Goal: Task Accomplishment & Management: Manage account settings

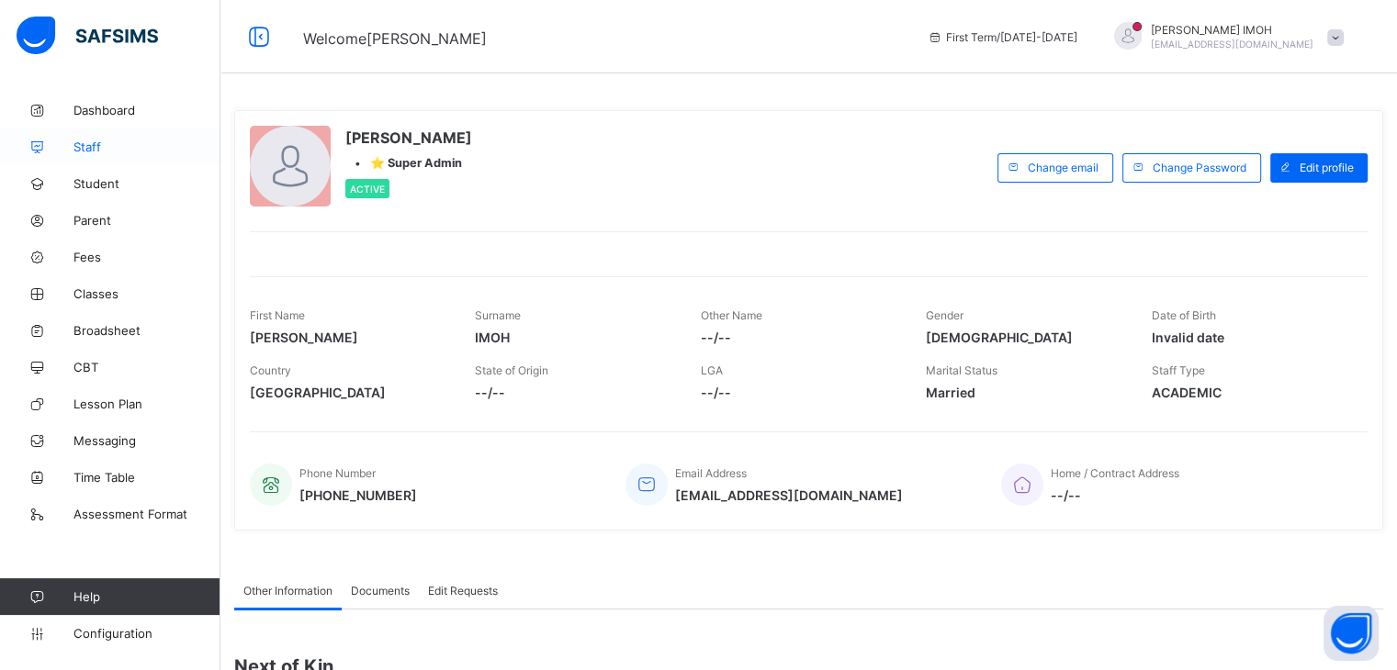
click at [132, 140] on span "Staff" at bounding box center [146, 147] width 147 height 15
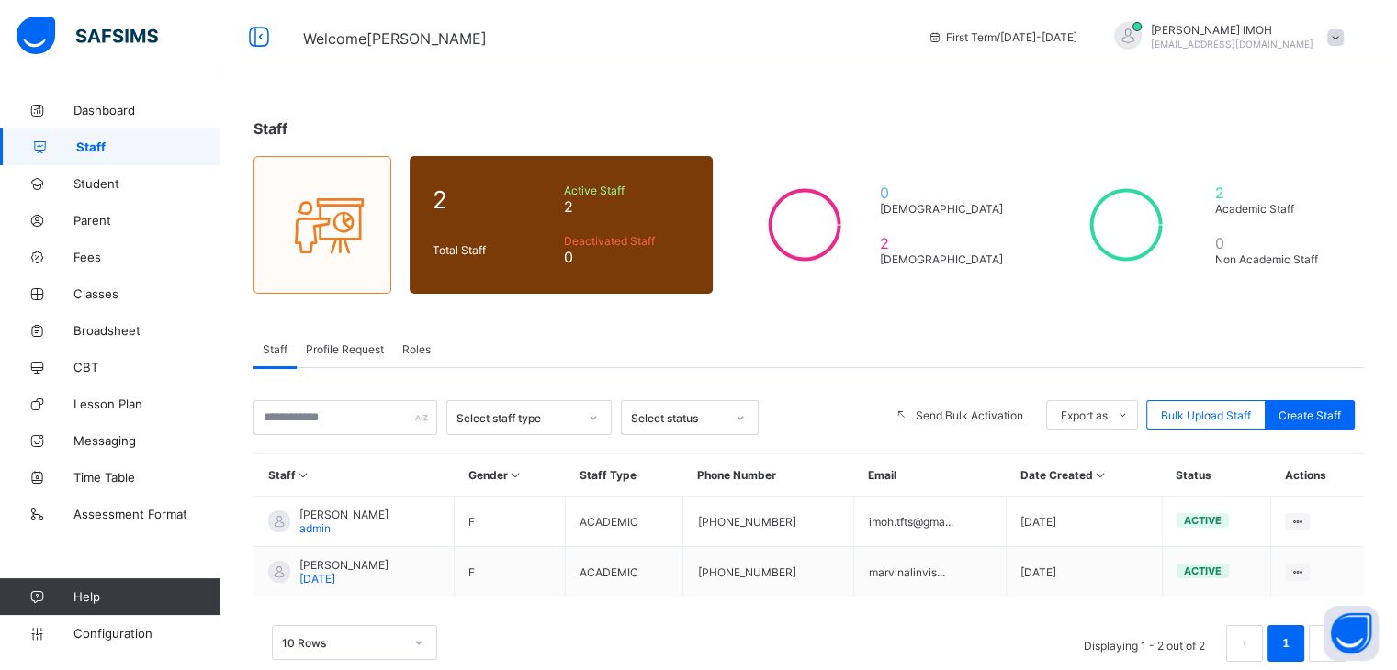
scroll to position [37, 0]
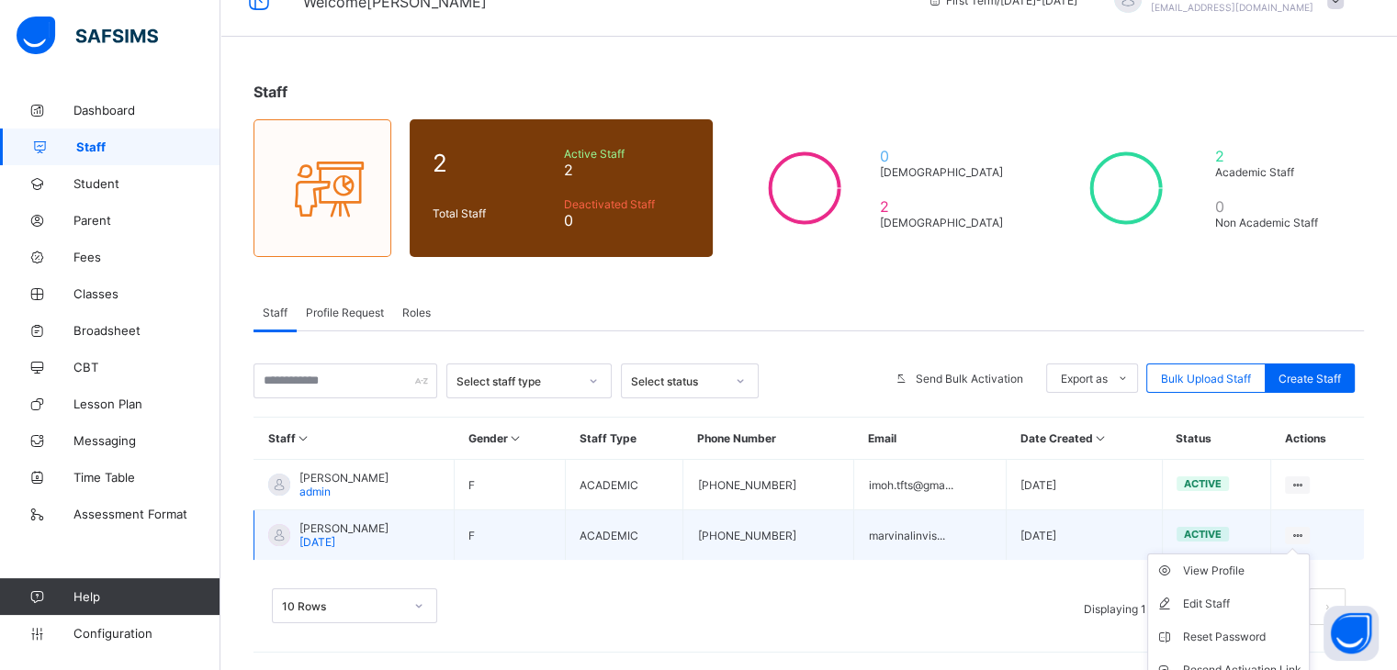
click at [1309, 554] on ul "View Profile Edit Staff Reset Password Resend Activation Link Change Email Dele…" at bounding box center [1228, 654] width 163 height 200
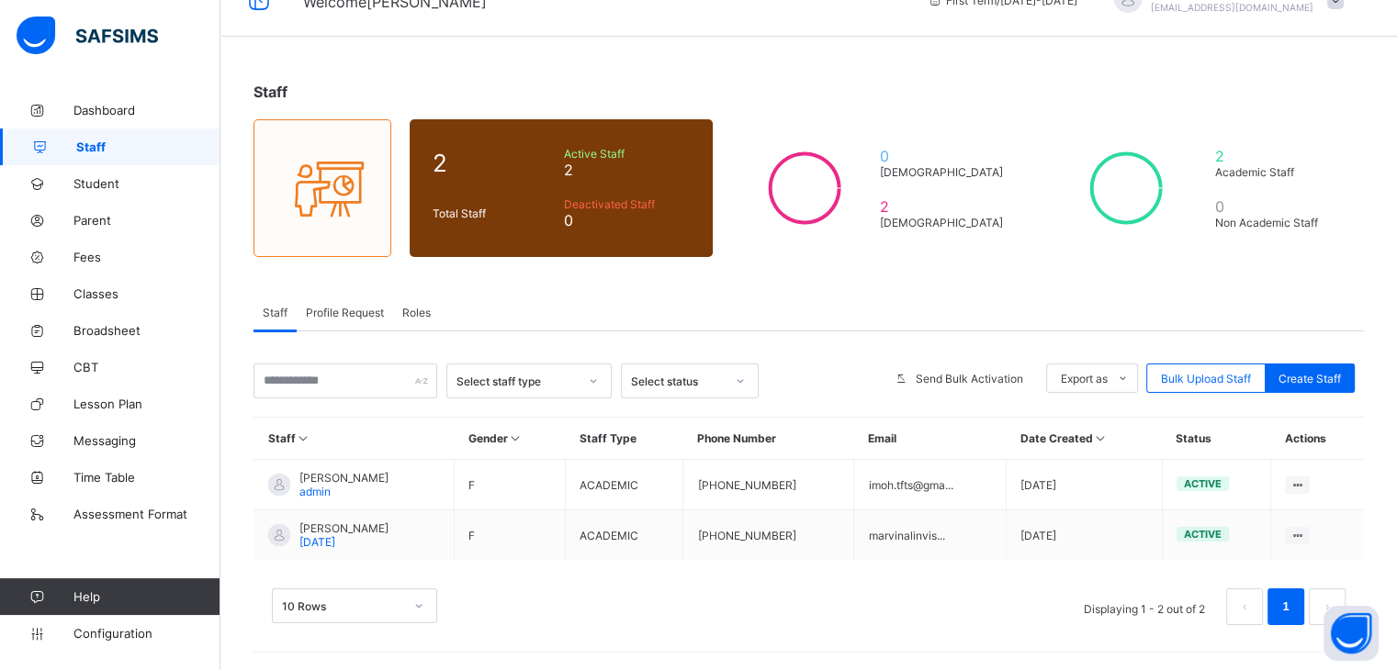
click at [1293, 599] on link "1" at bounding box center [1284, 607] width 17 height 24
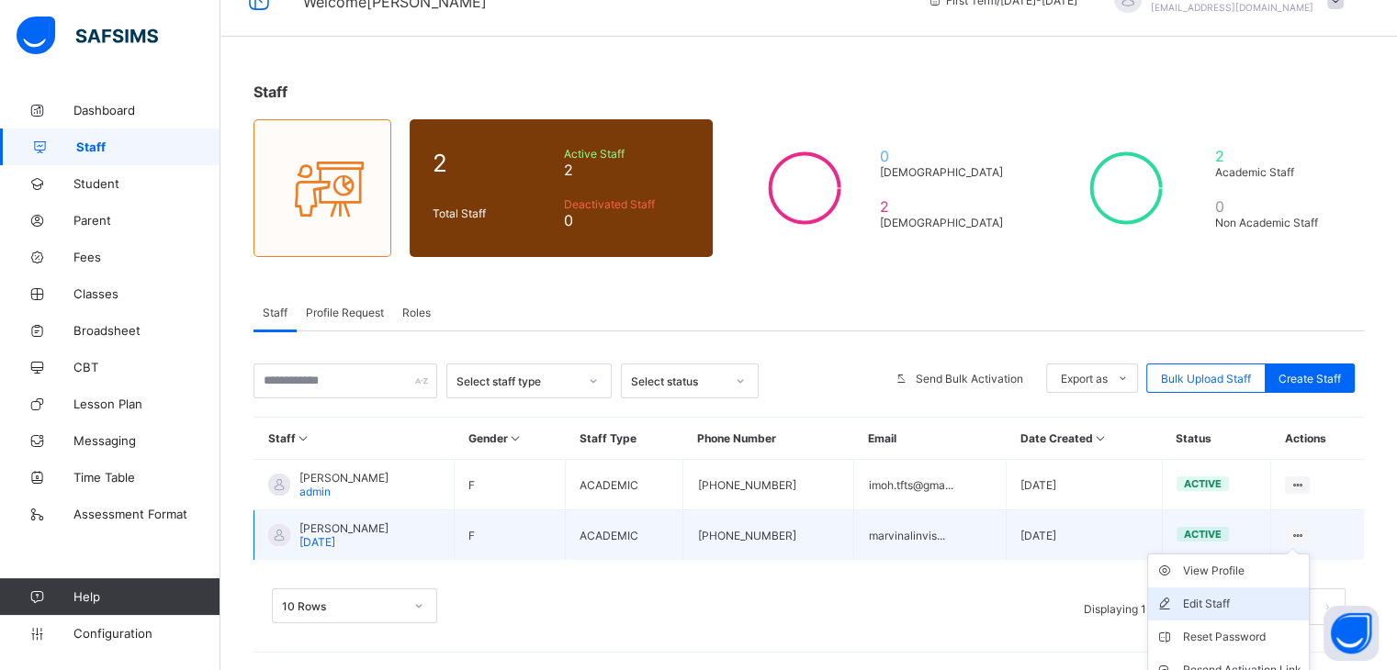
click at [1242, 608] on div "Edit Staff" at bounding box center [1242, 604] width 118 height 18
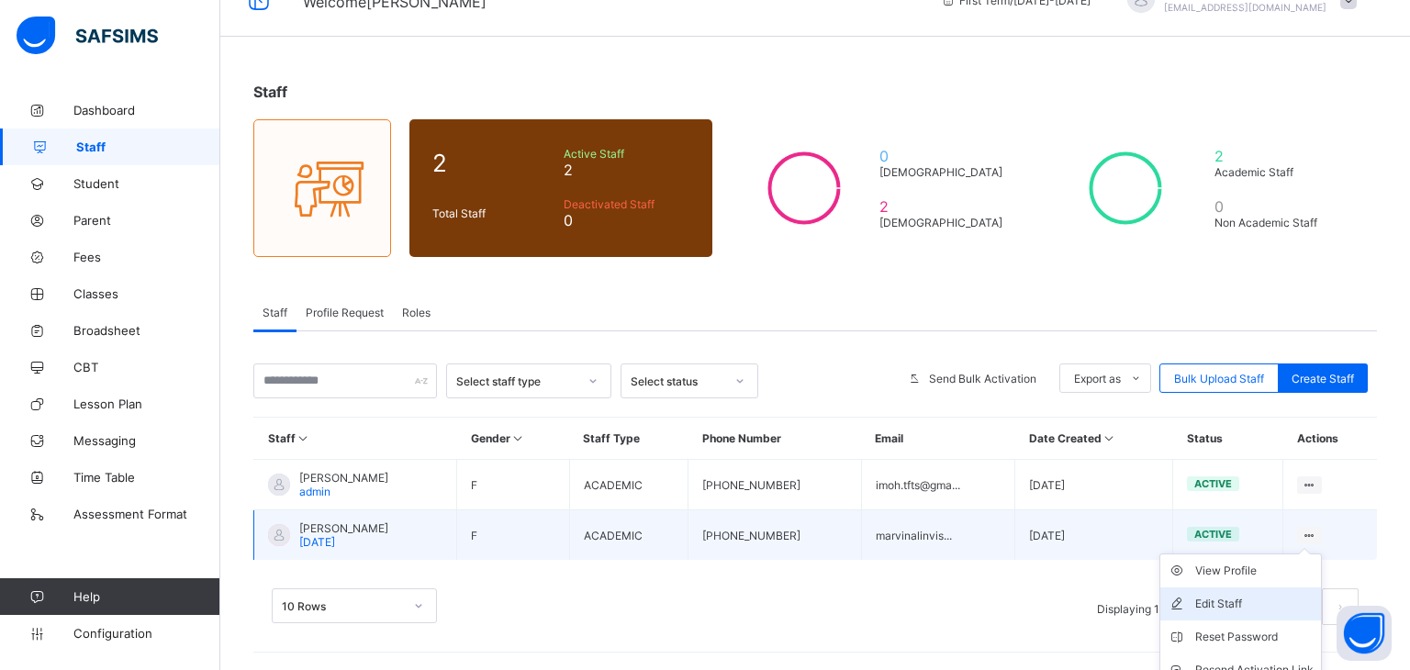
select select "**"
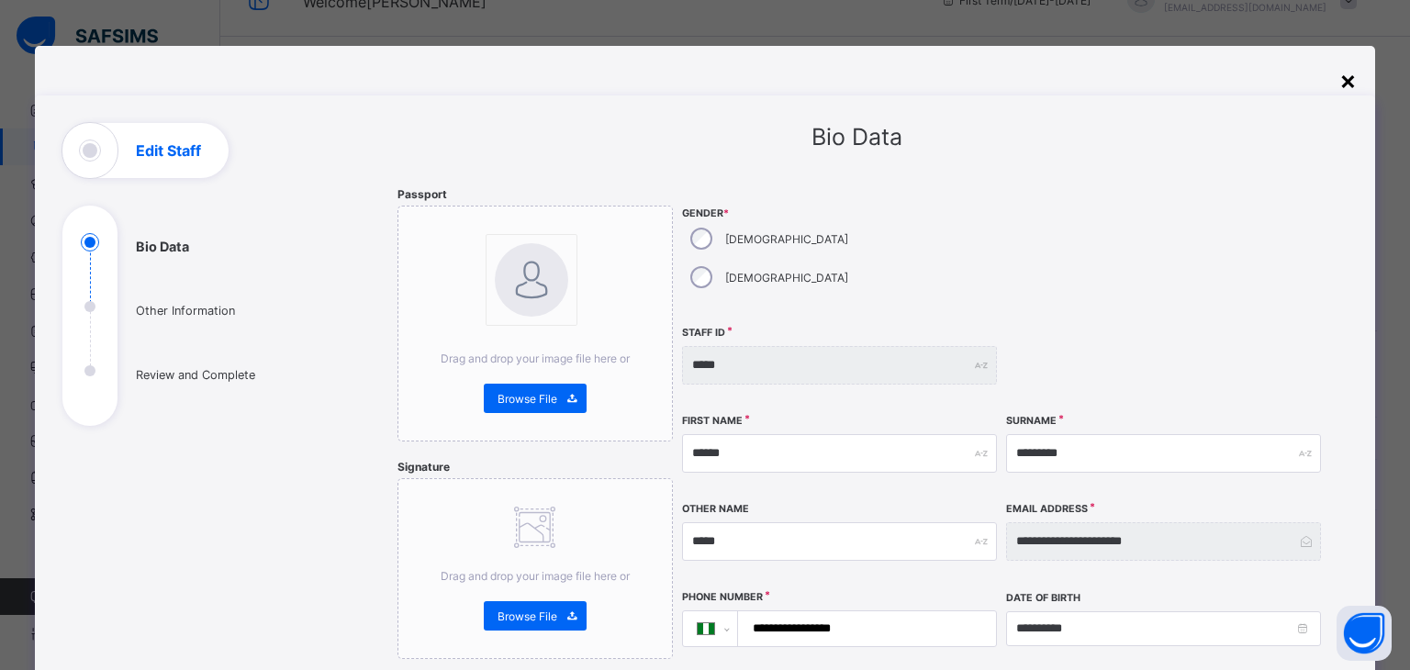
click at [1344, 84] on div "×" at bounding box center [1348, 79] width 17 height 31
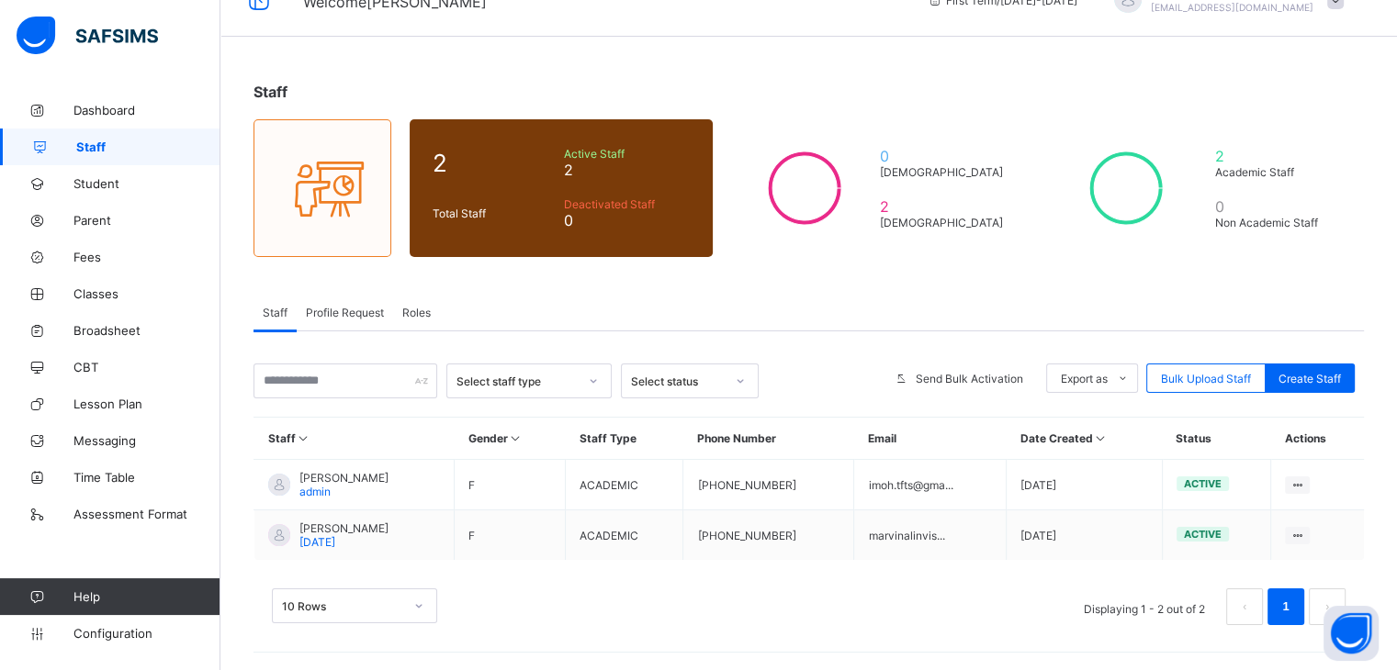
click at [212, 75] on div "Dashboard Staff Student Parent Fees Classes Broadsheet CBT Lesson Plan Messagin…" at bounding box center [110, 371] width 220 height 597
click at [270, 311] on span "Staff" at bounding box center [275, 313] width 25 height 14
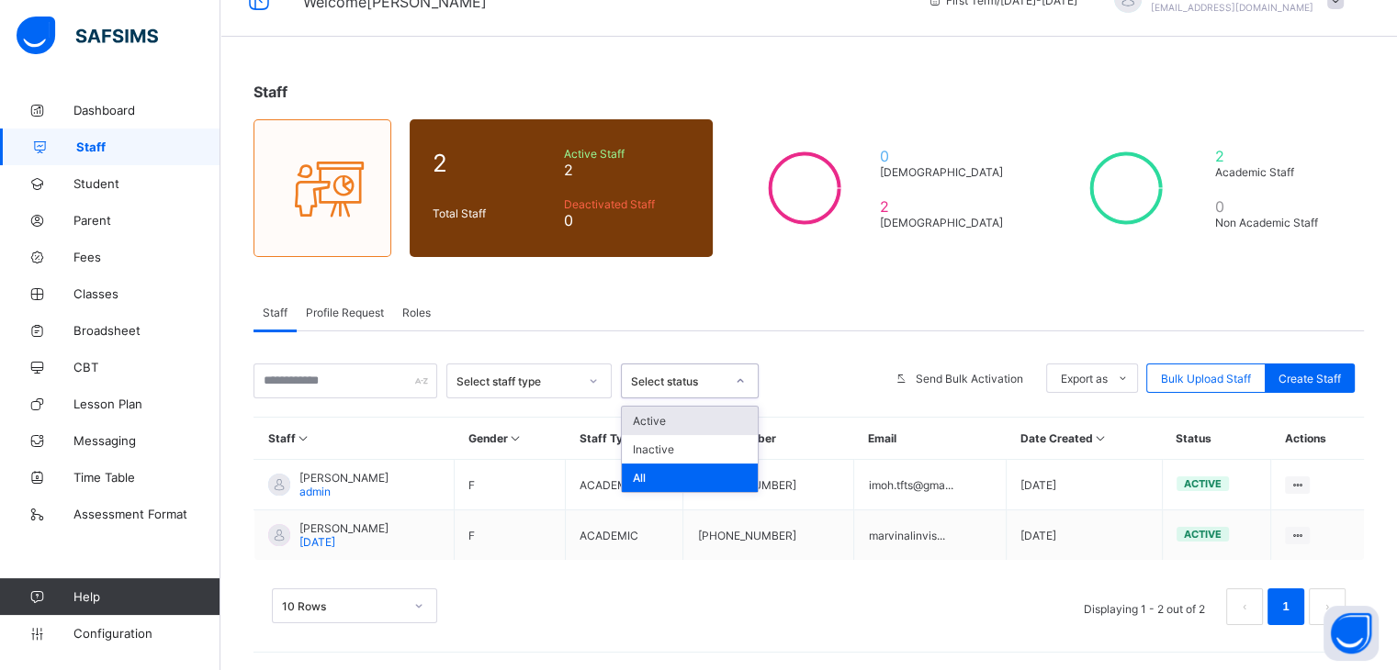
click at [739, 378] on icon at bounding box center [740, 381] width 11 height 18
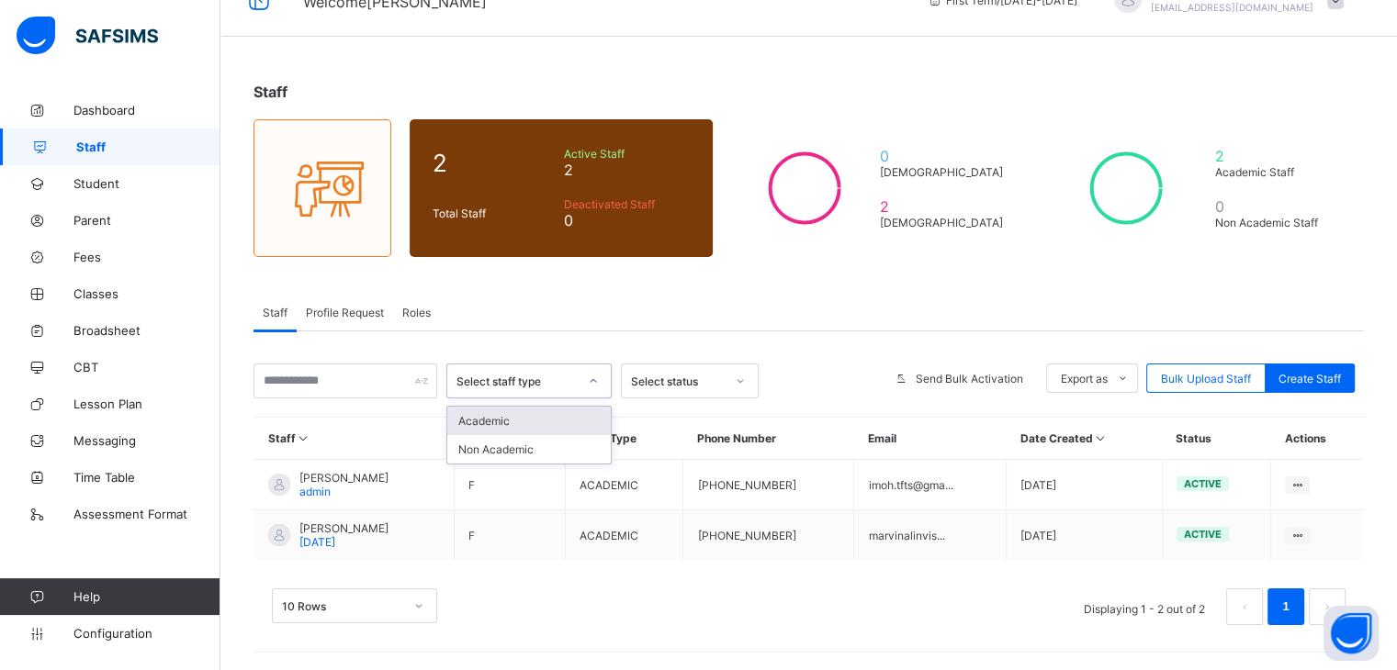
click at [578, 366] on div at bounding box center [593, 380] width 31 height 29
click at [592, 376] on icon at bounding box center [593, 381] width 11 height 18
click at [404, 306] on span "Roles" at bounding box center [416, 313] width 28 height 14
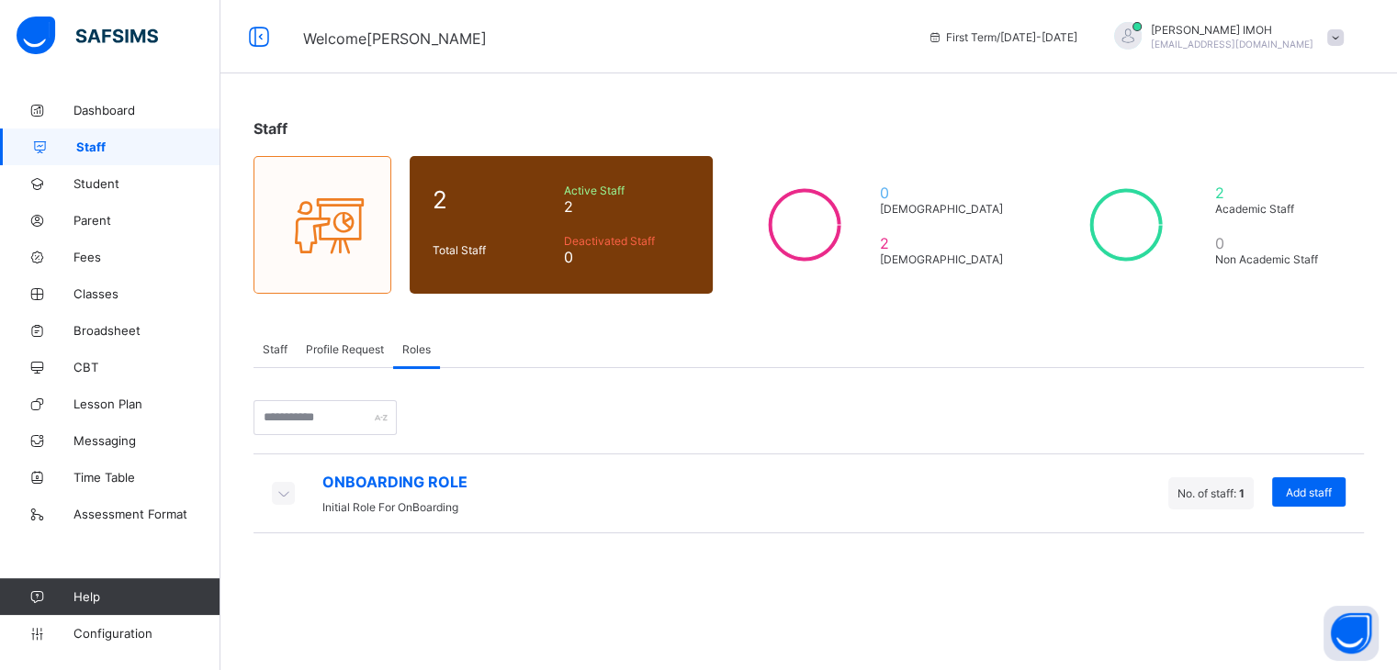
scroll to position [0, 0]
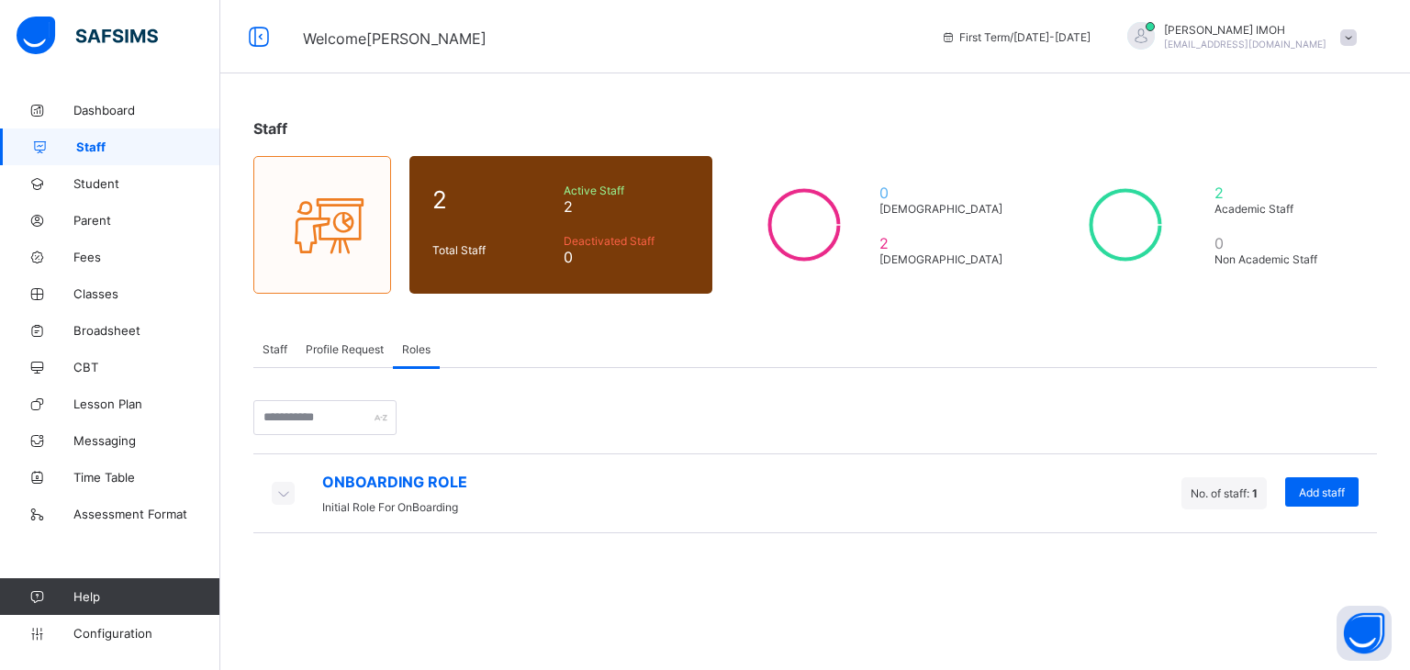
click at [1237, 487] on span "No. of staff: 1" at bounding box center [1224, 494] width 67 height 14
click at [1241, 492] on span "No. of staff: 1" at bounding box center [1224, 494] width 67 height 14
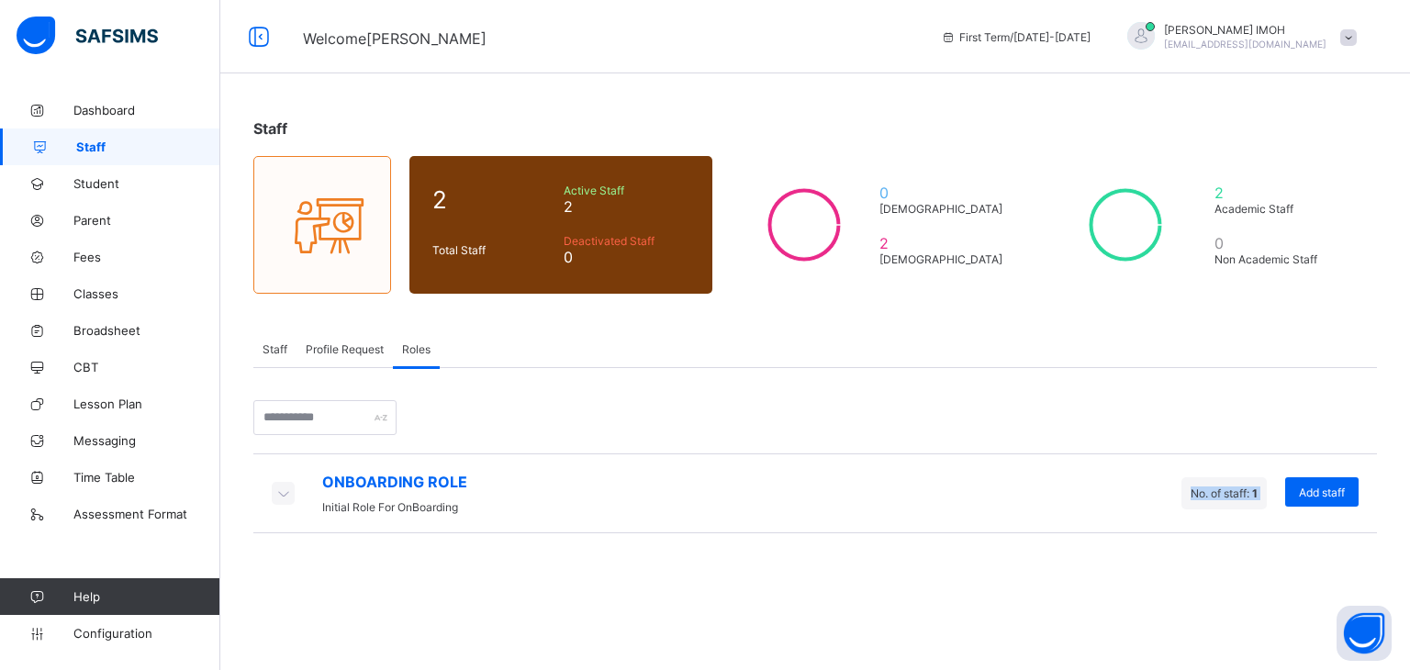
click at [1253, 487] on span "1" at bounding box center [1255, 494] width 6 height 14
click at [1333, 489] on span "Add staff" at bounding box center [1322, 493] width 46 height 14
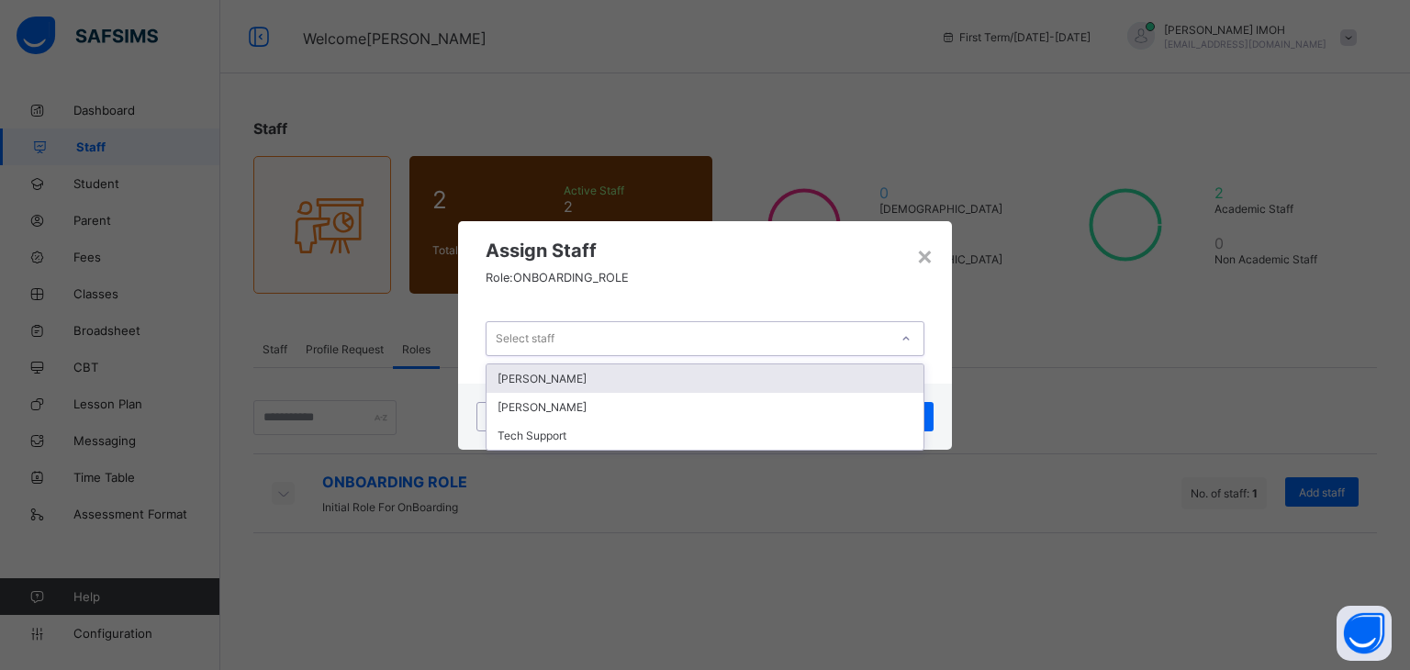
click at [817, 346] on div "Select staff" at bounding box center [688, 339] width 402 height 26
click at [640, 379] on div "[PERSON_NAME]" at bounding box center [705, 379] width 437 height 28
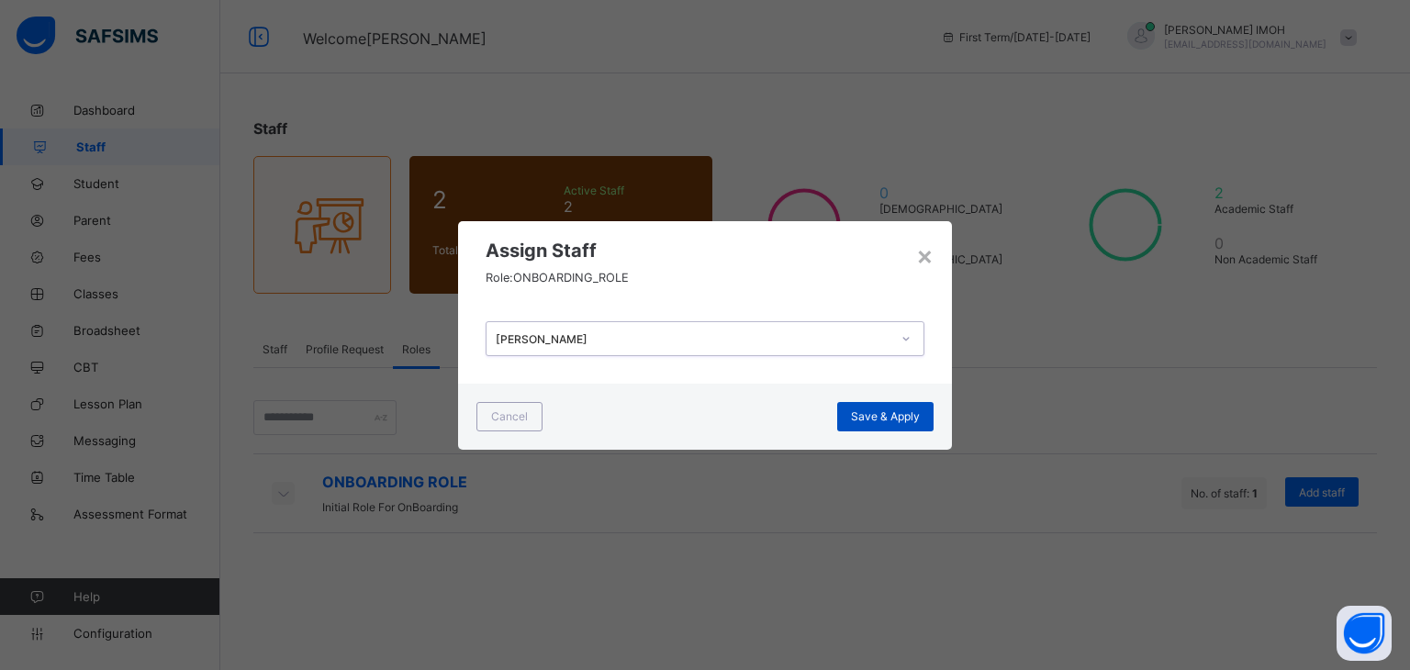
click at [861, 416] on span "Save & Apply" at bounding box center [885, 417] width 69 height 14
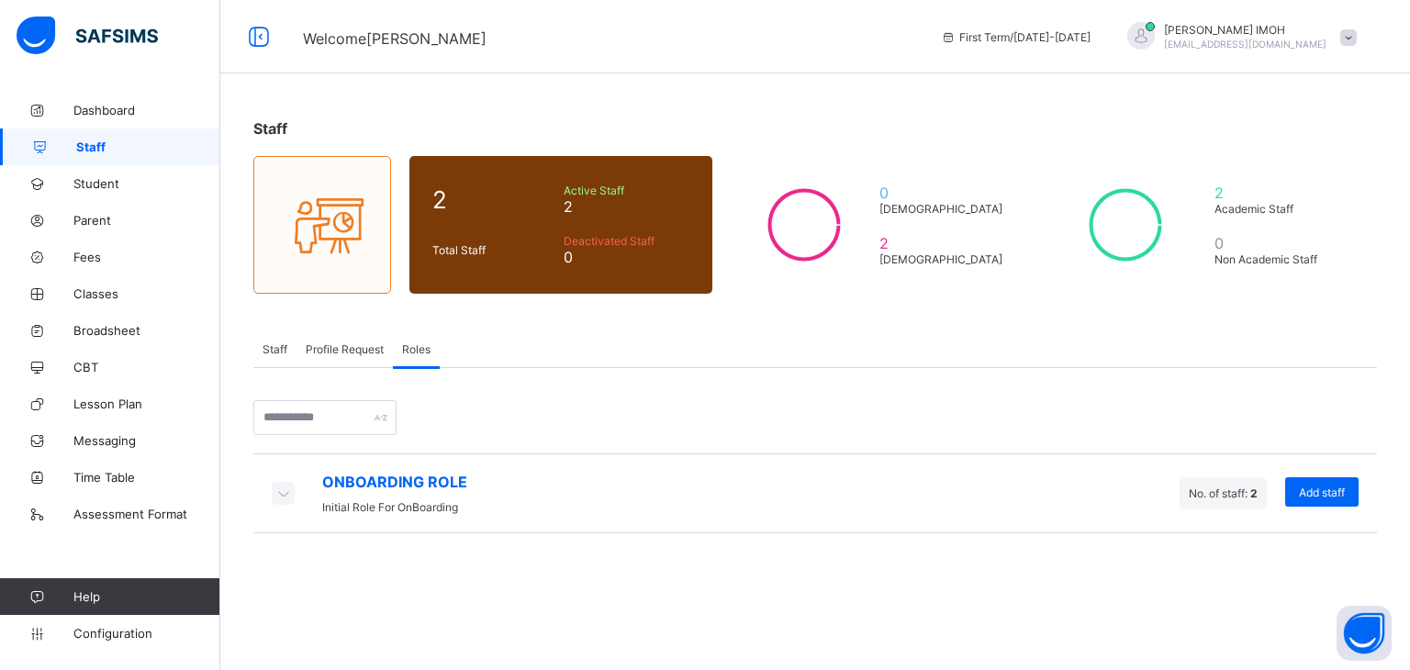
click at [1226, 487] on span "No. of staff: 2" at bounding box center [1223, 494] width 69 height 14
click at [1205, 421] on div "ONBOARDING ROLE Initial Role For OnBoarding No. of staff: 2 Add staff × Assign …" at bounding box center [815, 450] width 1124 height 165
click at [1124, 432] on div "ONBOARDING ROLE Initial Role For OnBoarding No. of staff: 2 Add staff × Assign …" at bounding box center [815, 450] width 1124 height 165
click at [92, 159] on link "Staff" at bounding box center [110, 147] width 220 height 37
click at [358, 360] on div "Profile Request" at bounding box center [345, 349] width 96 height 37
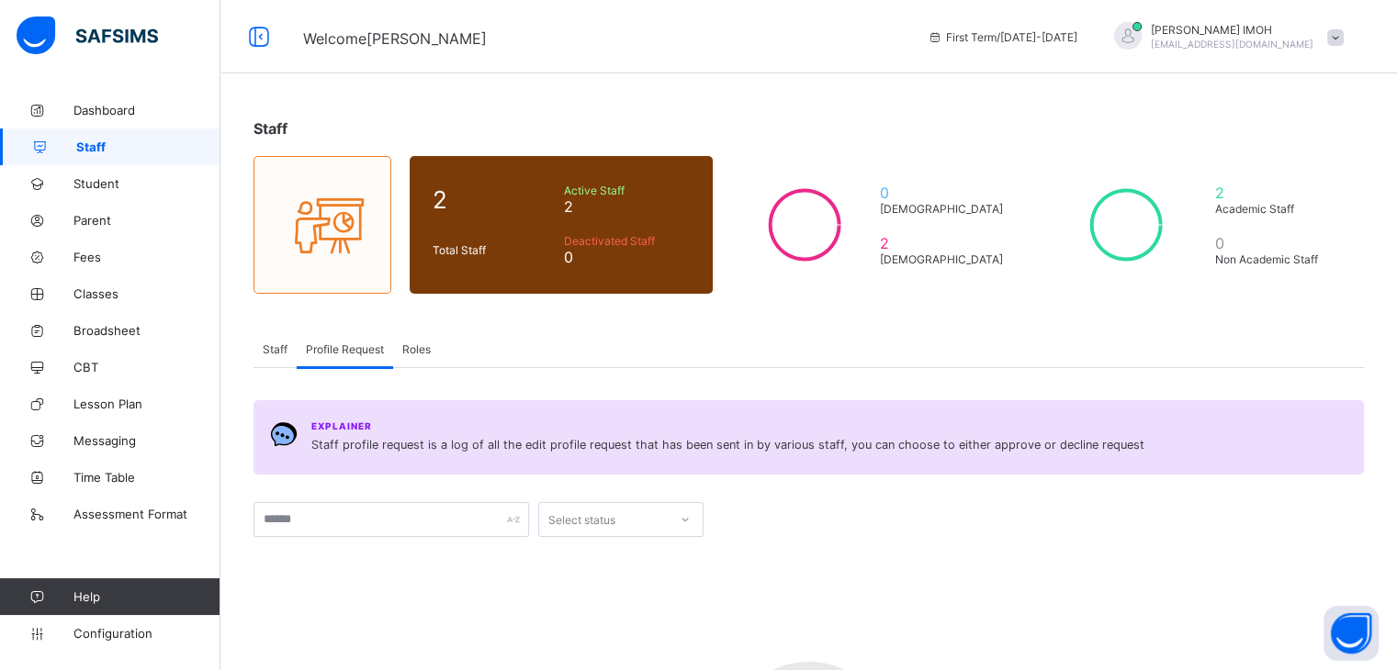
click at [269, 354] on span "Staff" at bounding box center [275, 350] width 25 height 14
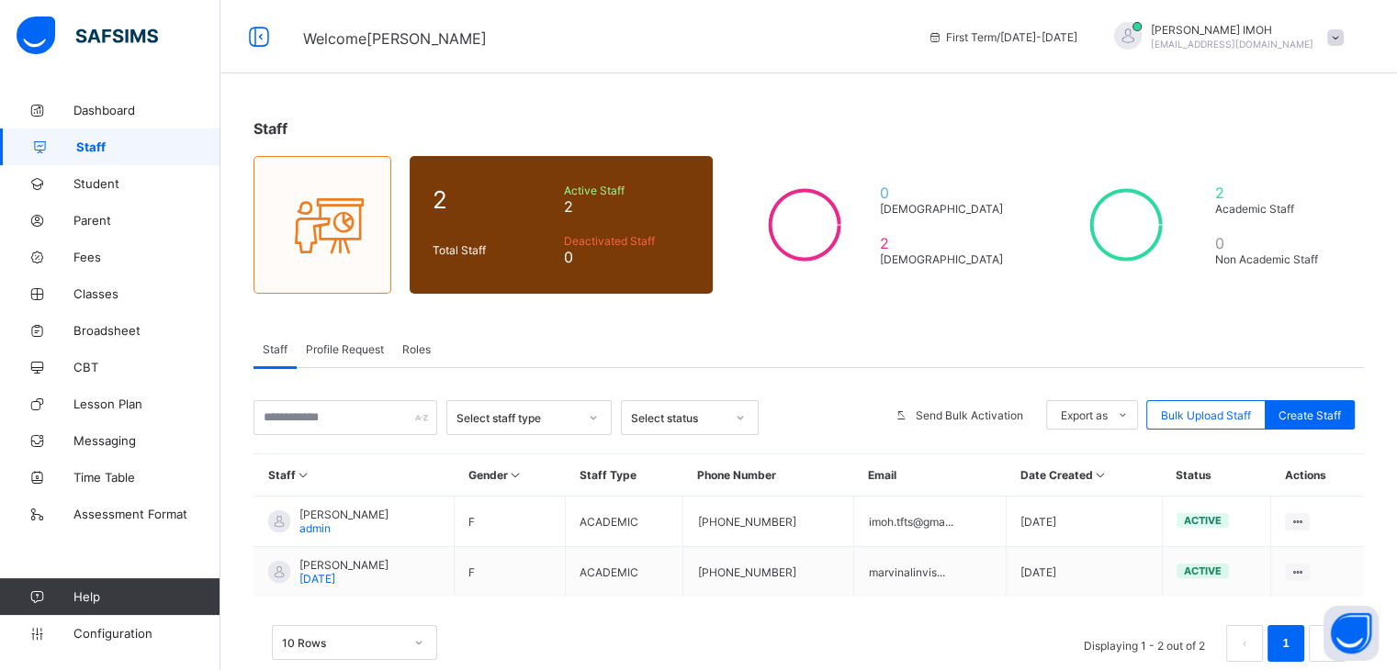
click at [332, 357] on div "Profile Request" at bounding box center [345, 349] width 96 height 37
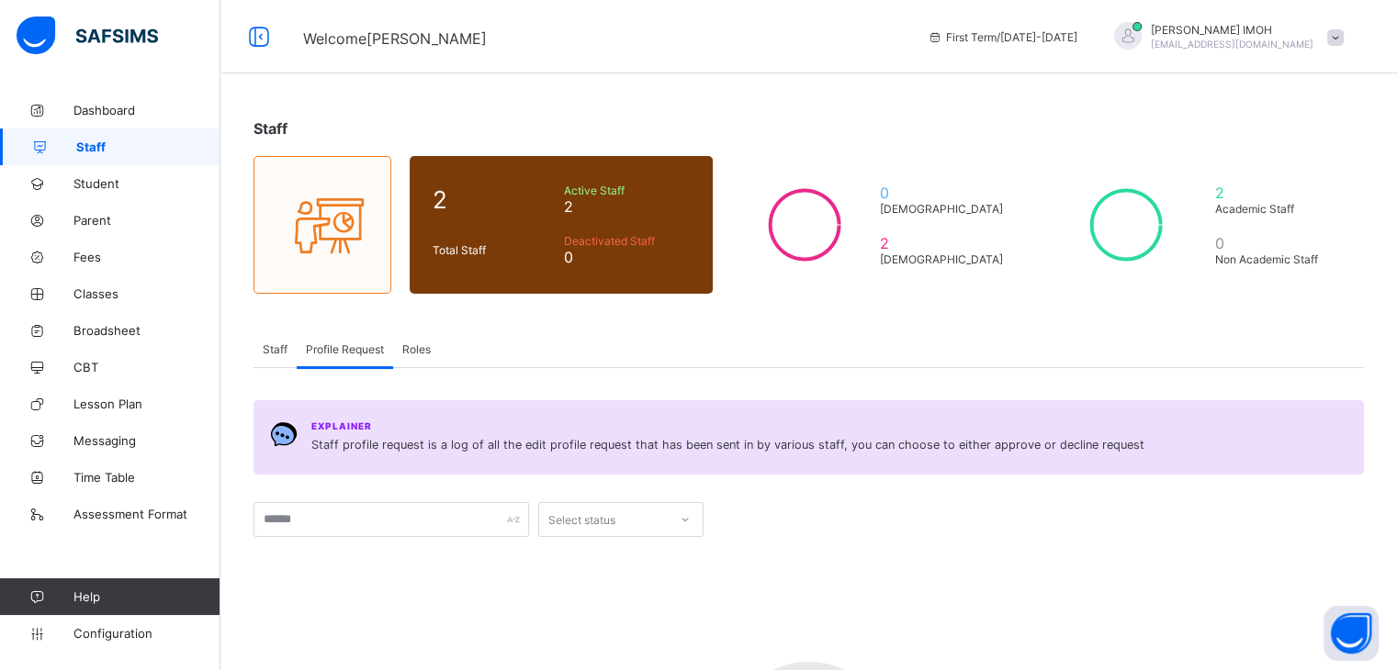
click at [436, 354] on div "Roles" at bounding box center [416, 349] width 47 height 37
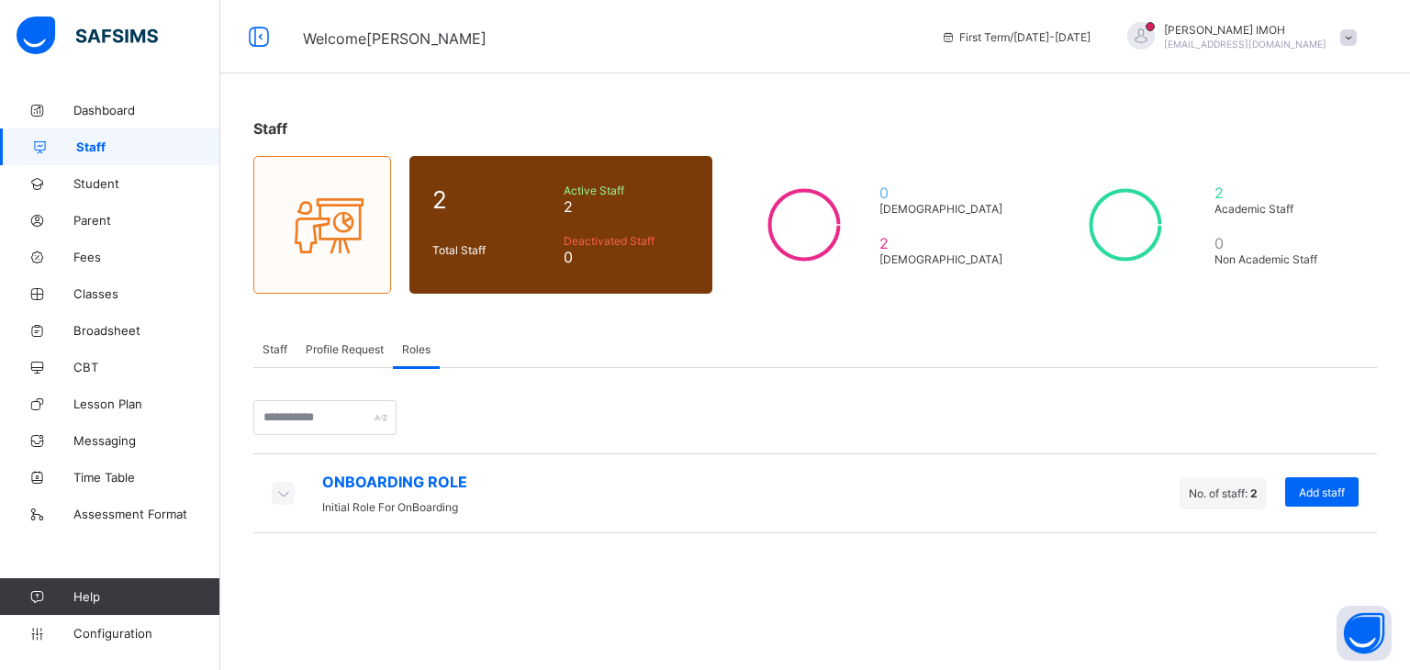
click at [282, 350] on span "Staff" at bounding box center [275, 350] width 25 height 14
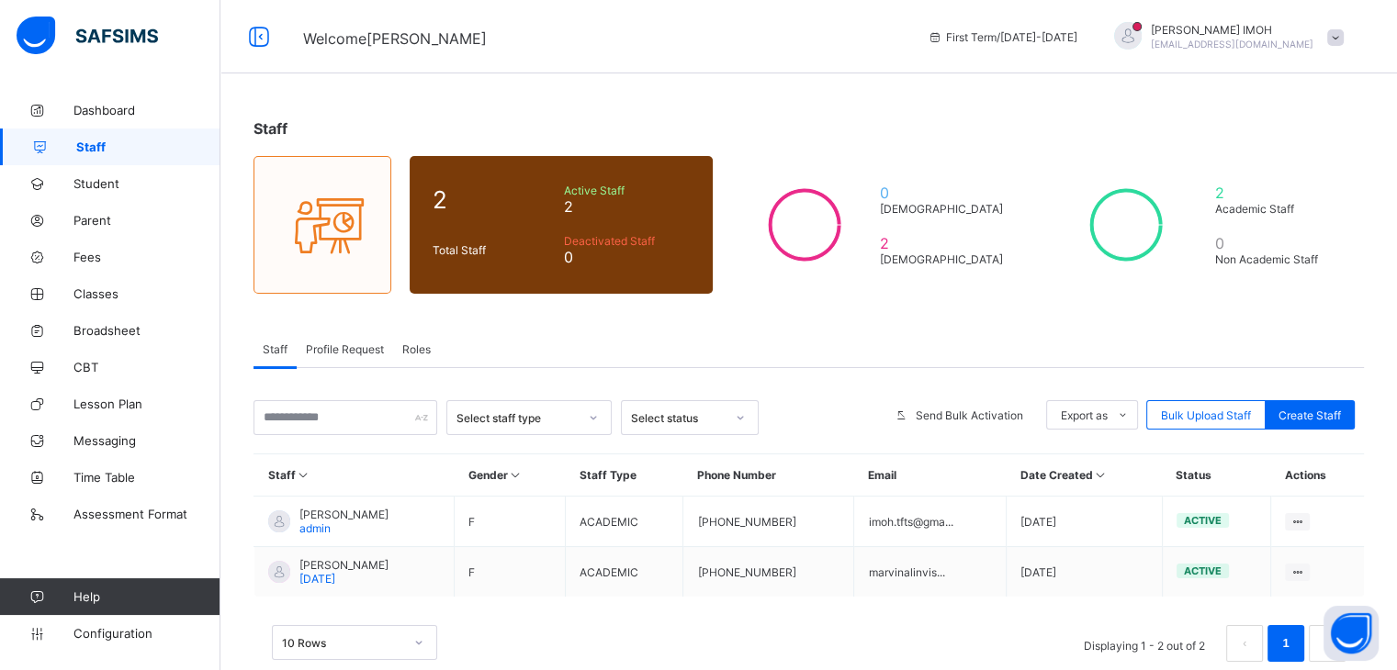
scroll to position [37, 0]
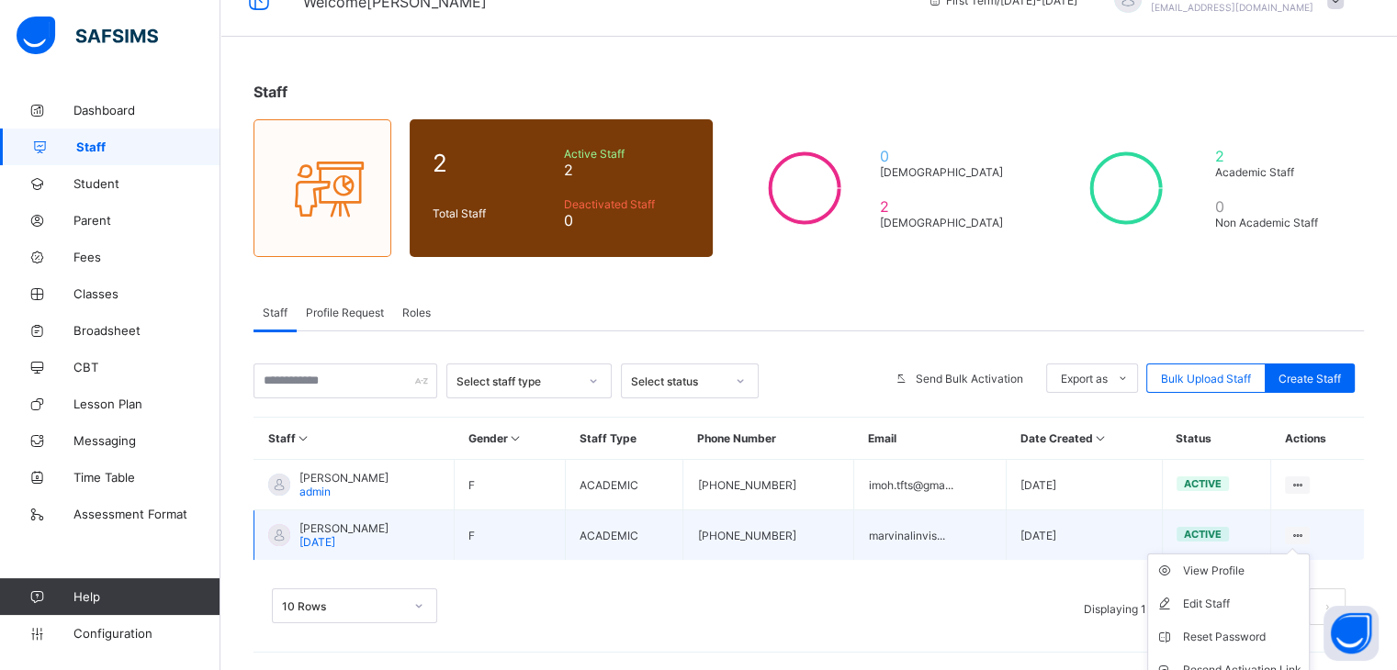
click at [1309, 554] on ul "View Profile Edit Staff Reset Password Resend Activation Link Change Email Dele…" at bounding box center [1228, 654] width 163 height 200
click at [1242, 570] on div "View Profile" at bounding box center [1242, 571] width 118 height 18
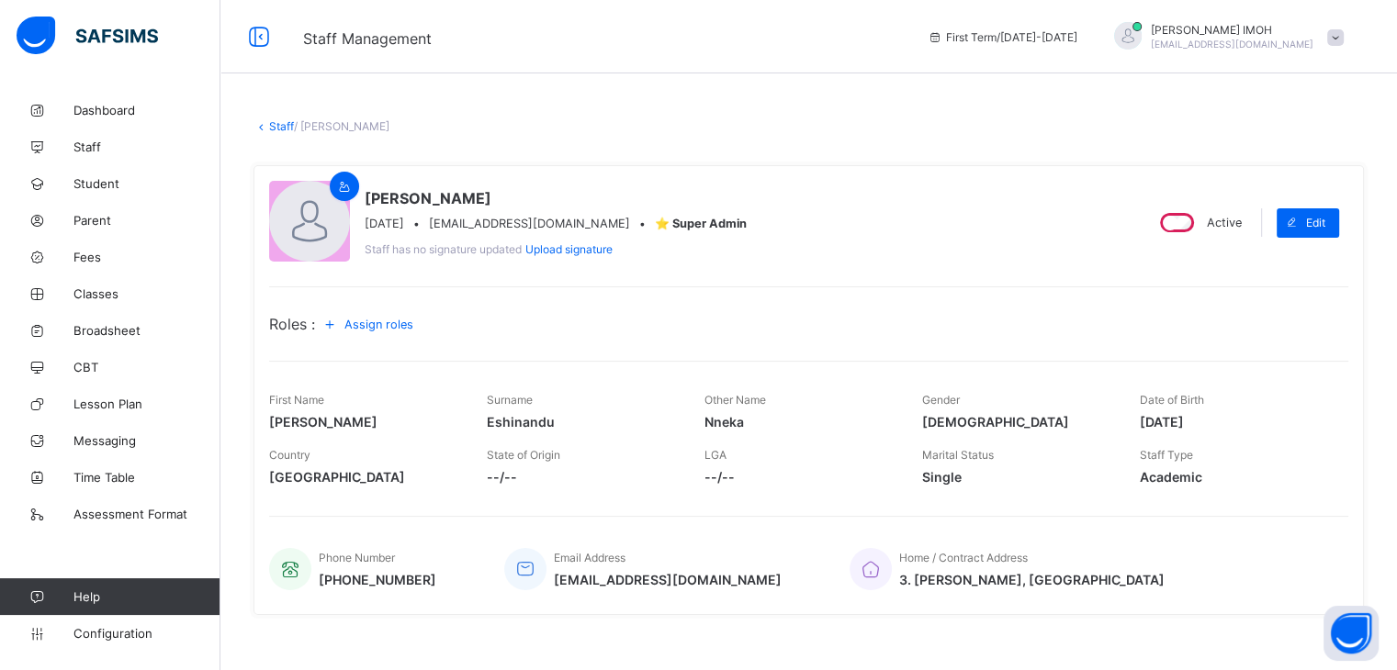
click at [398, 330] on span "Assign roles" at bounding box center [378, 325] width 69 height 14
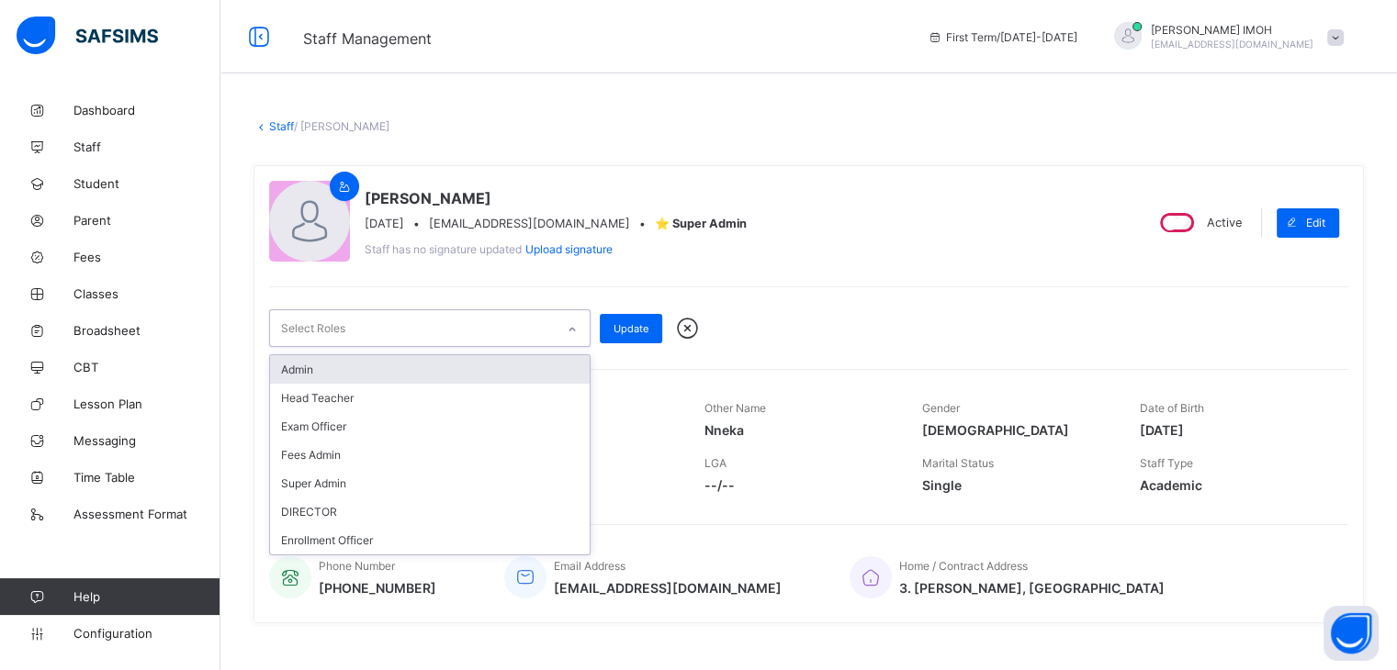
click at [551, 331] on div "Select Roles" at bounding box center [412, 328] width 285 height 36
click at [320, 371] on div "Admin" at bounding box center [430, 369] width 320 height 28
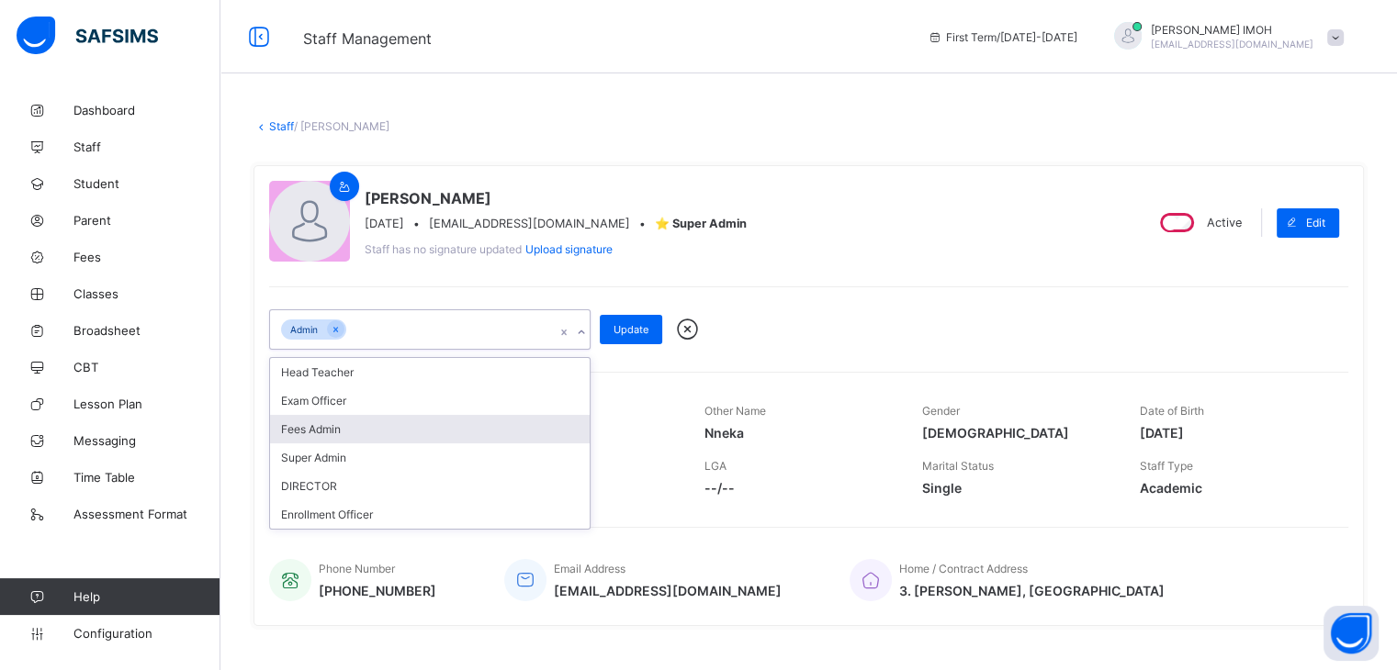
click at [324, 432] on div "Fees Admin" at bounding box center [430, 429] width 320 height 28
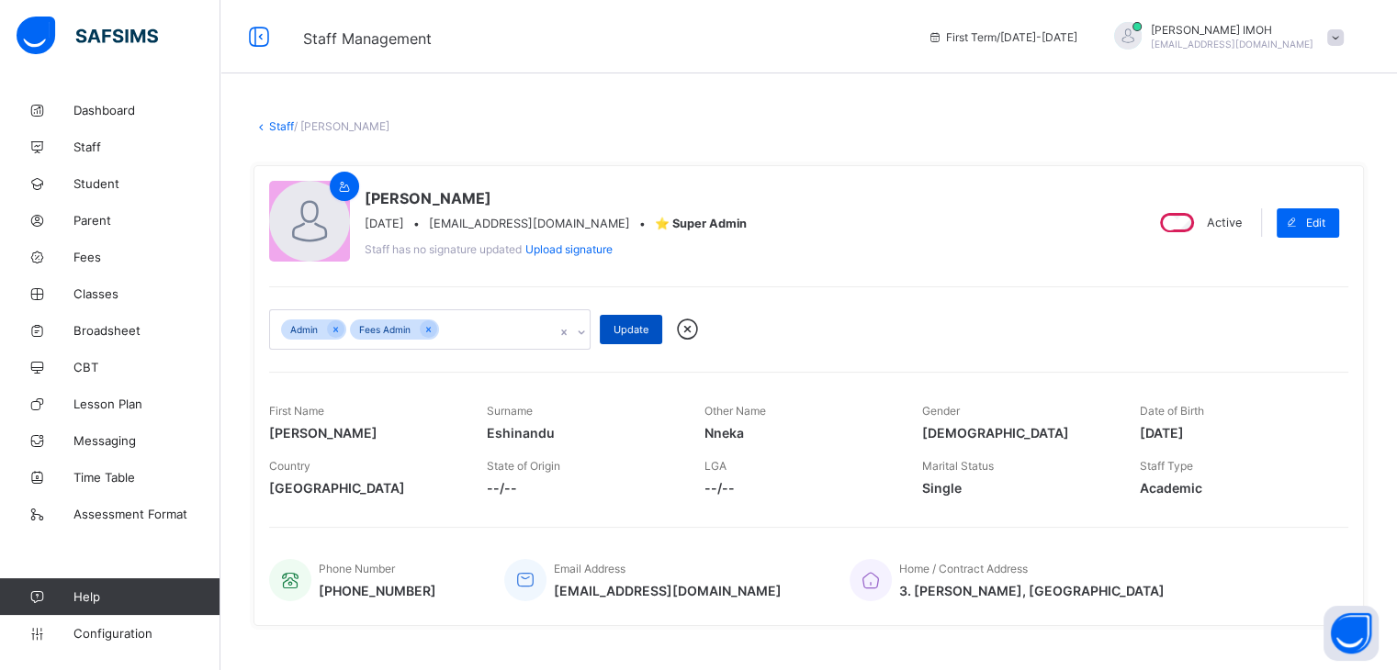
click at [643, 331] on span "Update" at bounding box center [630, 329] width 35 height 13
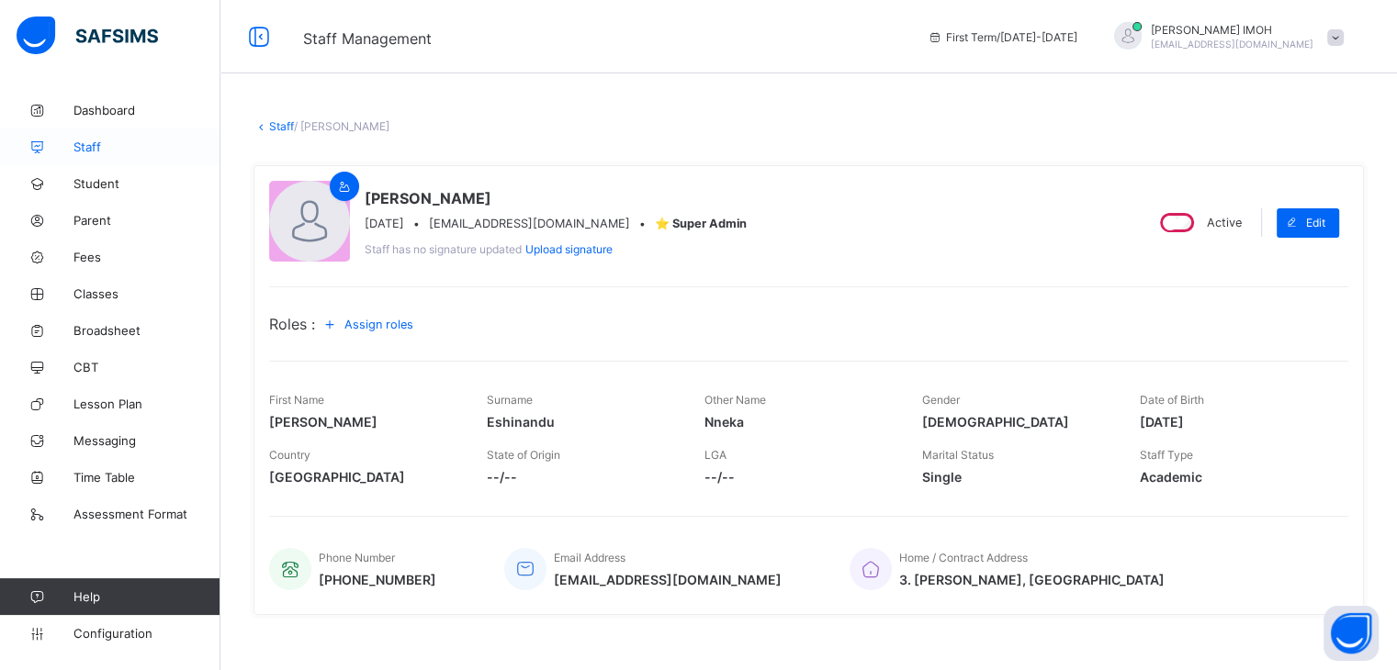
click at [106, 152] on span "Staff" at bounding box center [146, 147] width 147 height 15
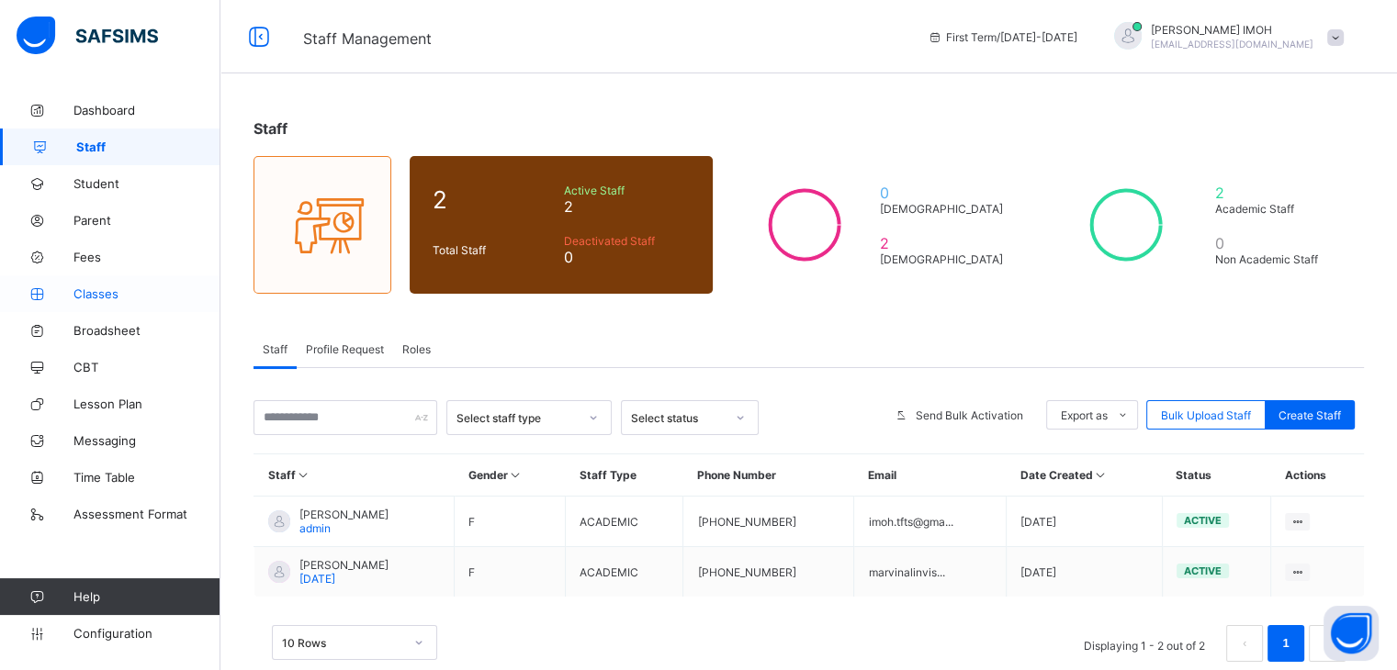
click at [114, 295] on span "Classes" at bounding box center [146, 293] width 147 height 15
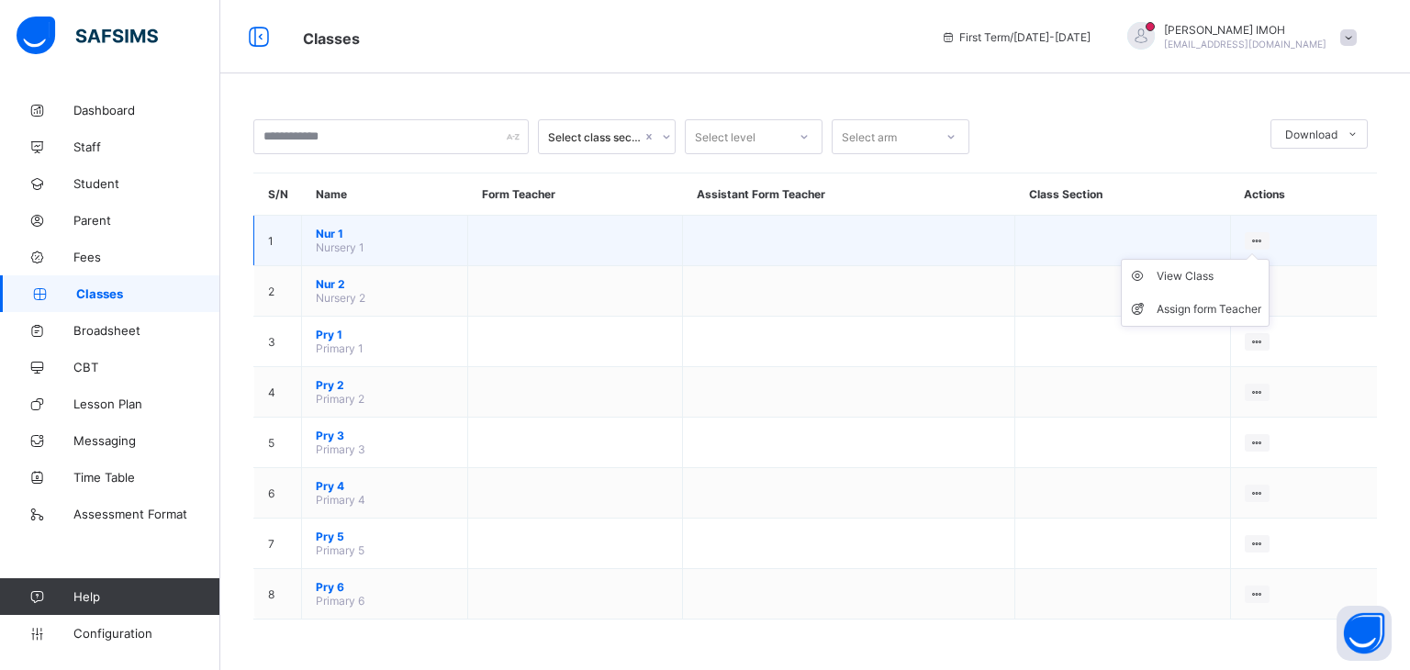
click at [1262, 239] on icon at bounding box center [1258, 241] width 16 height 14
click at [344, 240] on span "Nur 1" at bounding box center [385, 234] width 138 height 14
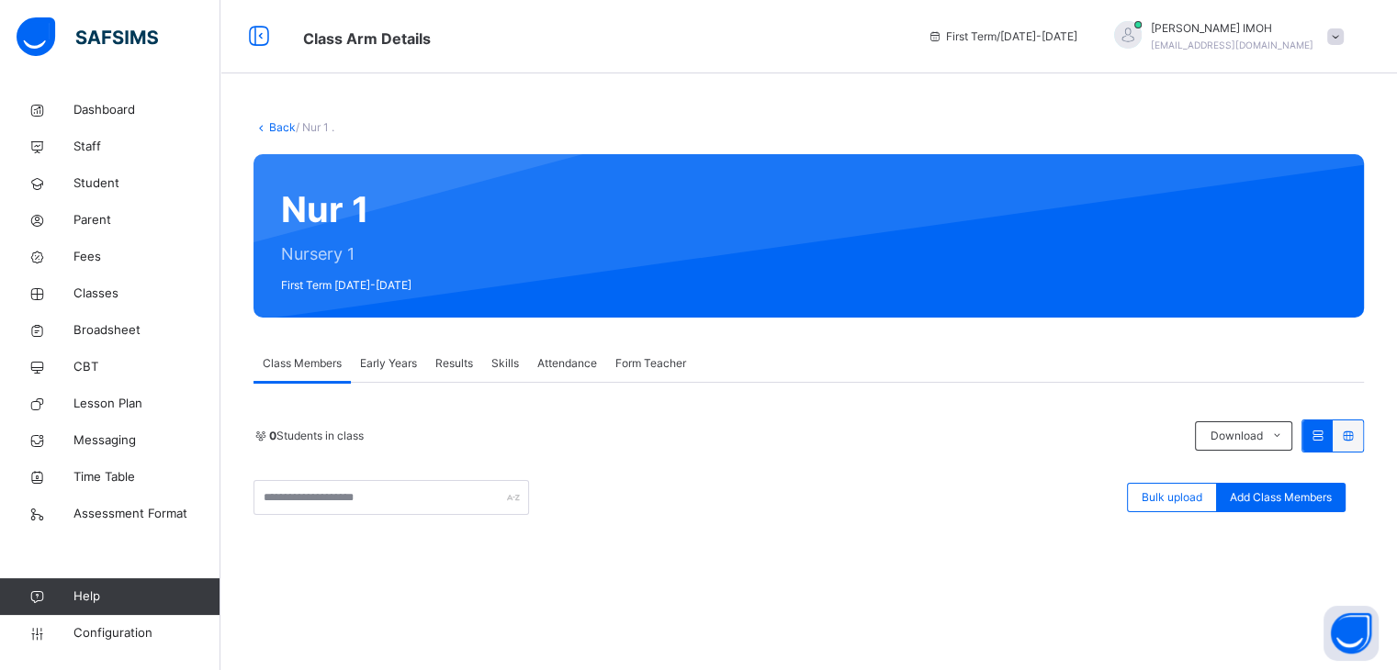
click at [513, 361] on span "Skills" at bounding box center [505, 363] width 28 height 17
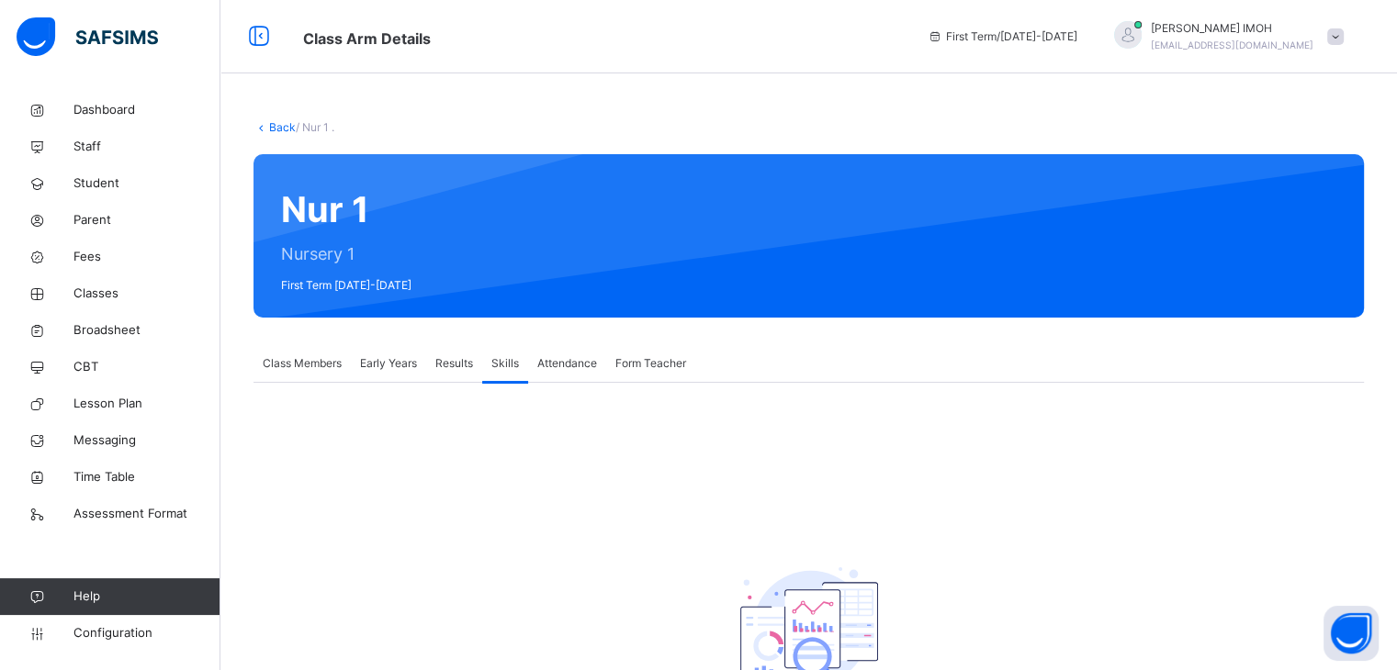
click at [459, 360] on span "Results" at bounding box center [454, 363] width 38 height 17
click at [375, 365] on span "Early Years" at bounding box center [388, 363] width 57 height 17
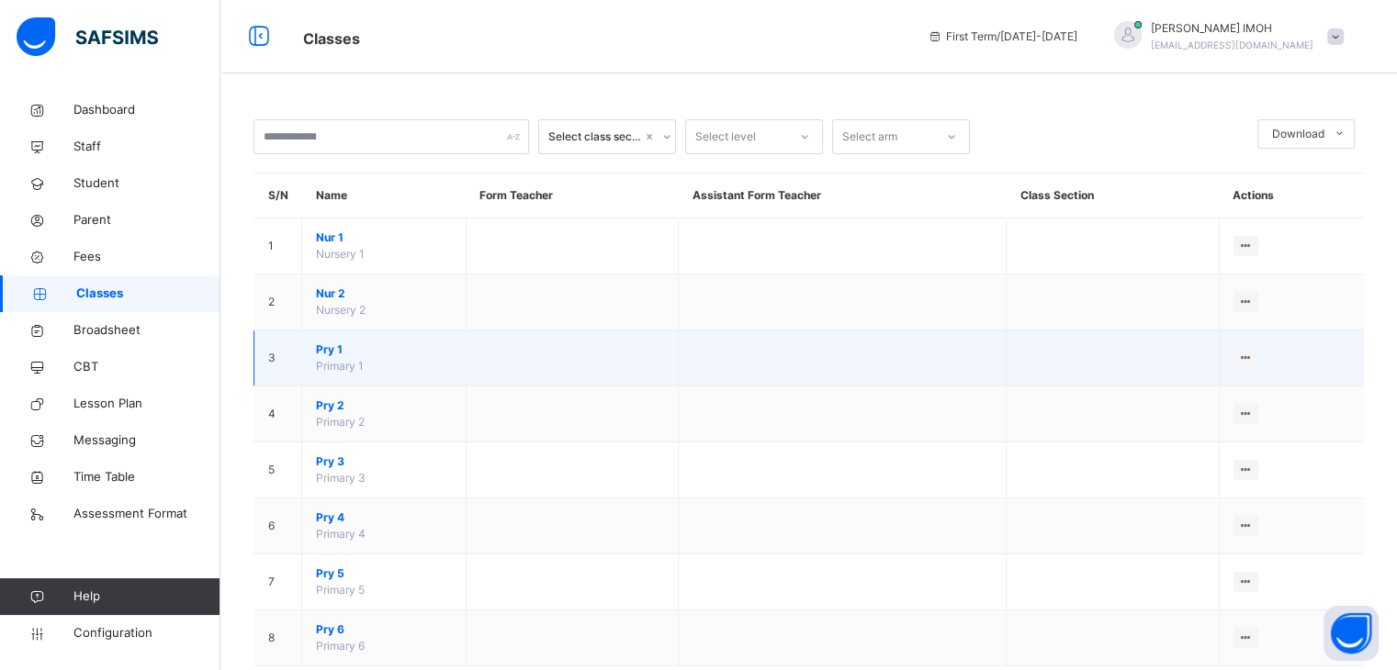
click at [332, 360] on span "Primary 1" at bounding box center [340, 366] width 48 height 14
click at [332, 352] on span "Pry 1" at bounding box center [384, 350] width 136 height 17
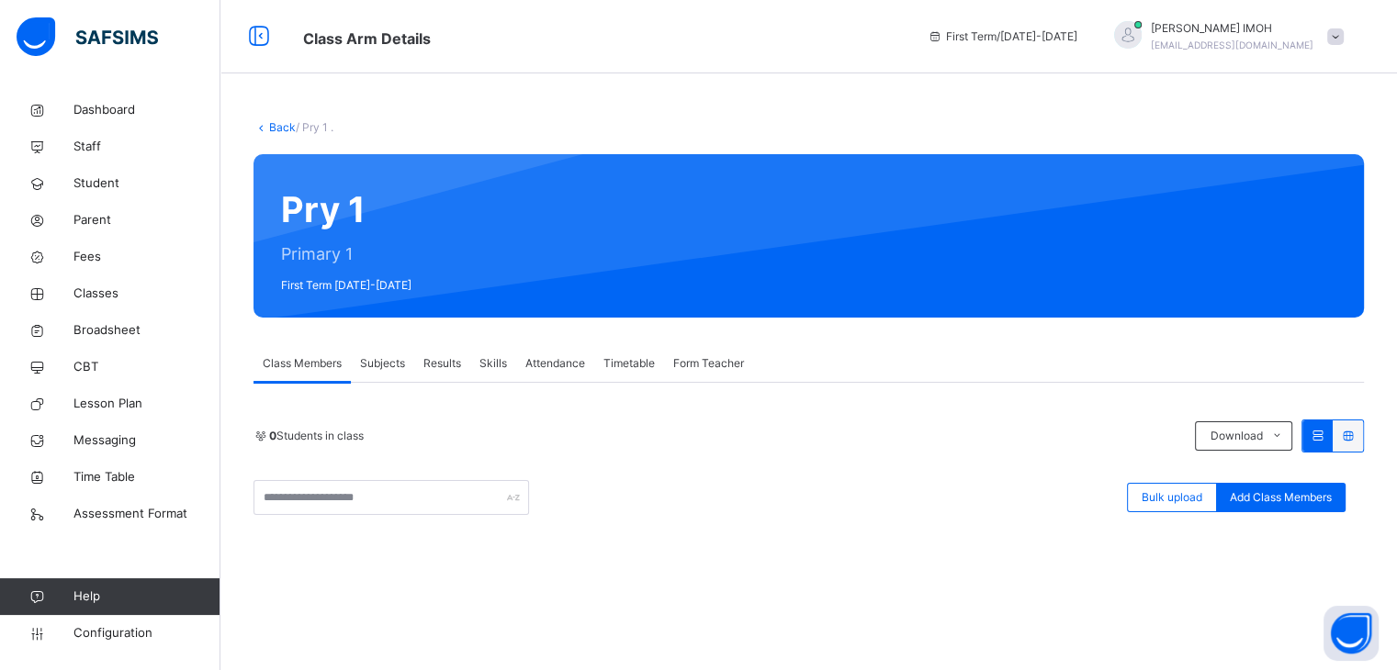
click at [382, 368] on span "Subjects" at bounding box center [382, 363] width 45 height 17
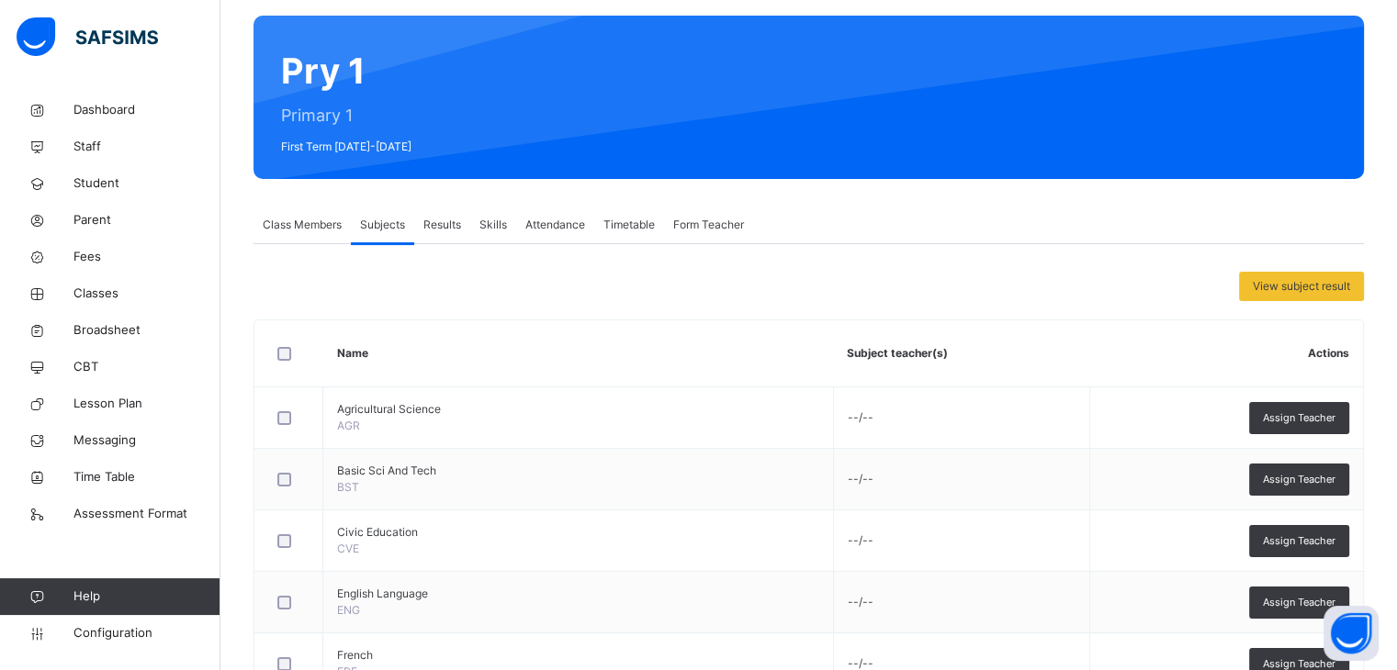
scroll to position [278, 0]
